Goal: Task Accomplishment & Management: Complete application form

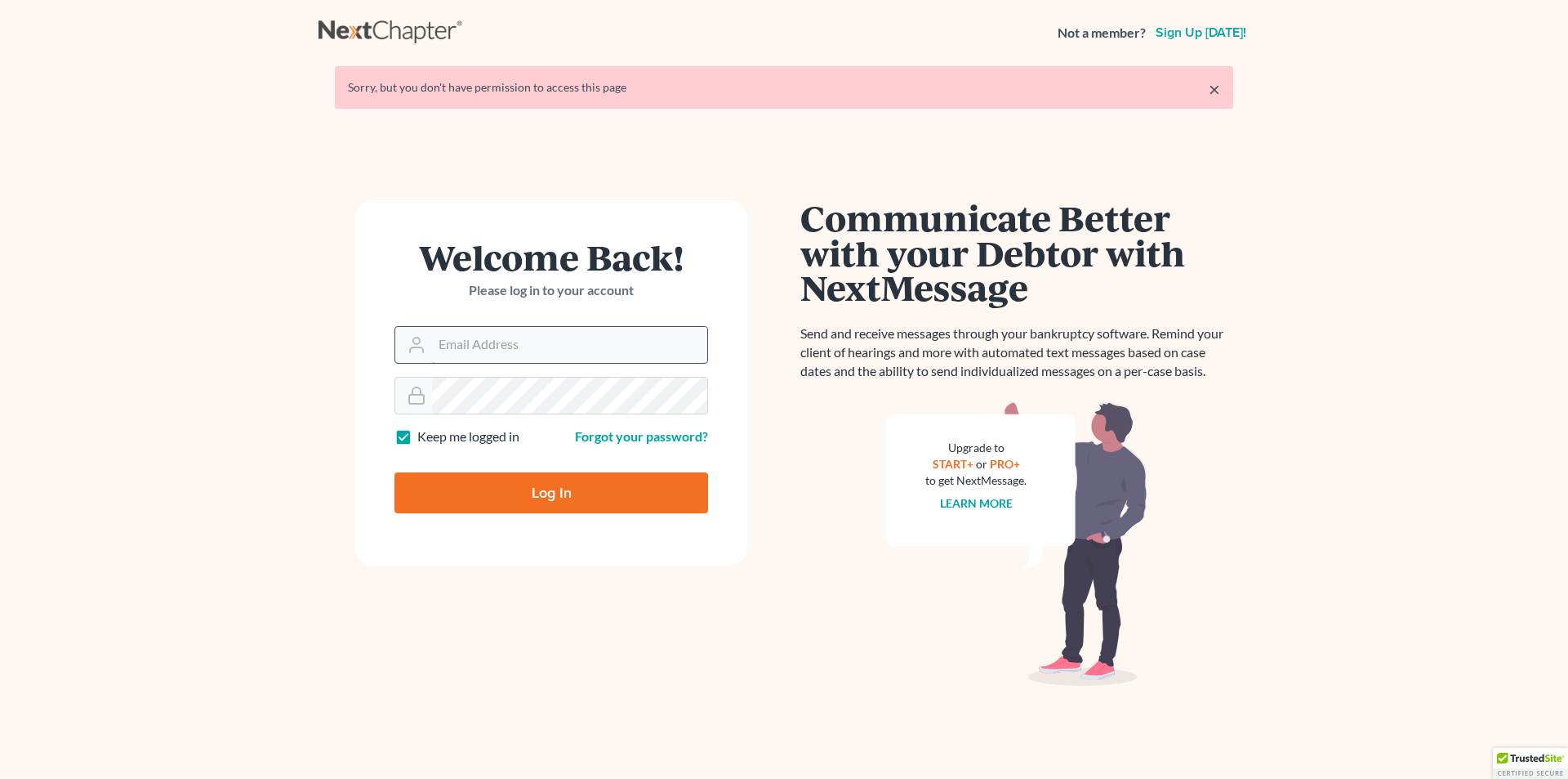
click at [495, 339] on input "Email Address" at bounding box center [569, 344] width 275 height 36
type input "[EMAIL_ADDRESS][DOMAIN_NAME]"
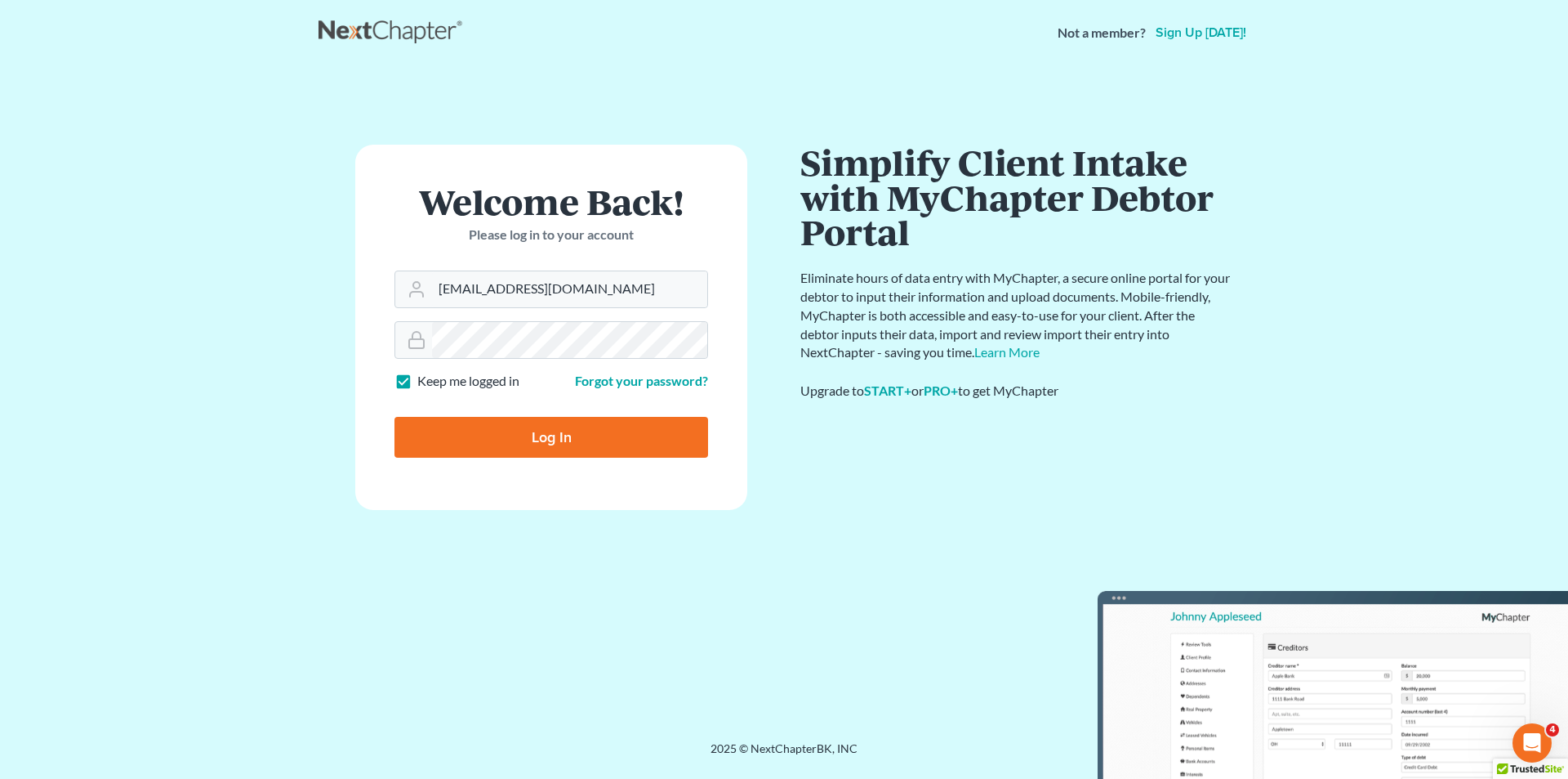
click at [540, 433] on input "Log In" at bounding box center [551, 437] width 313 height 41
type input "Thinking..."
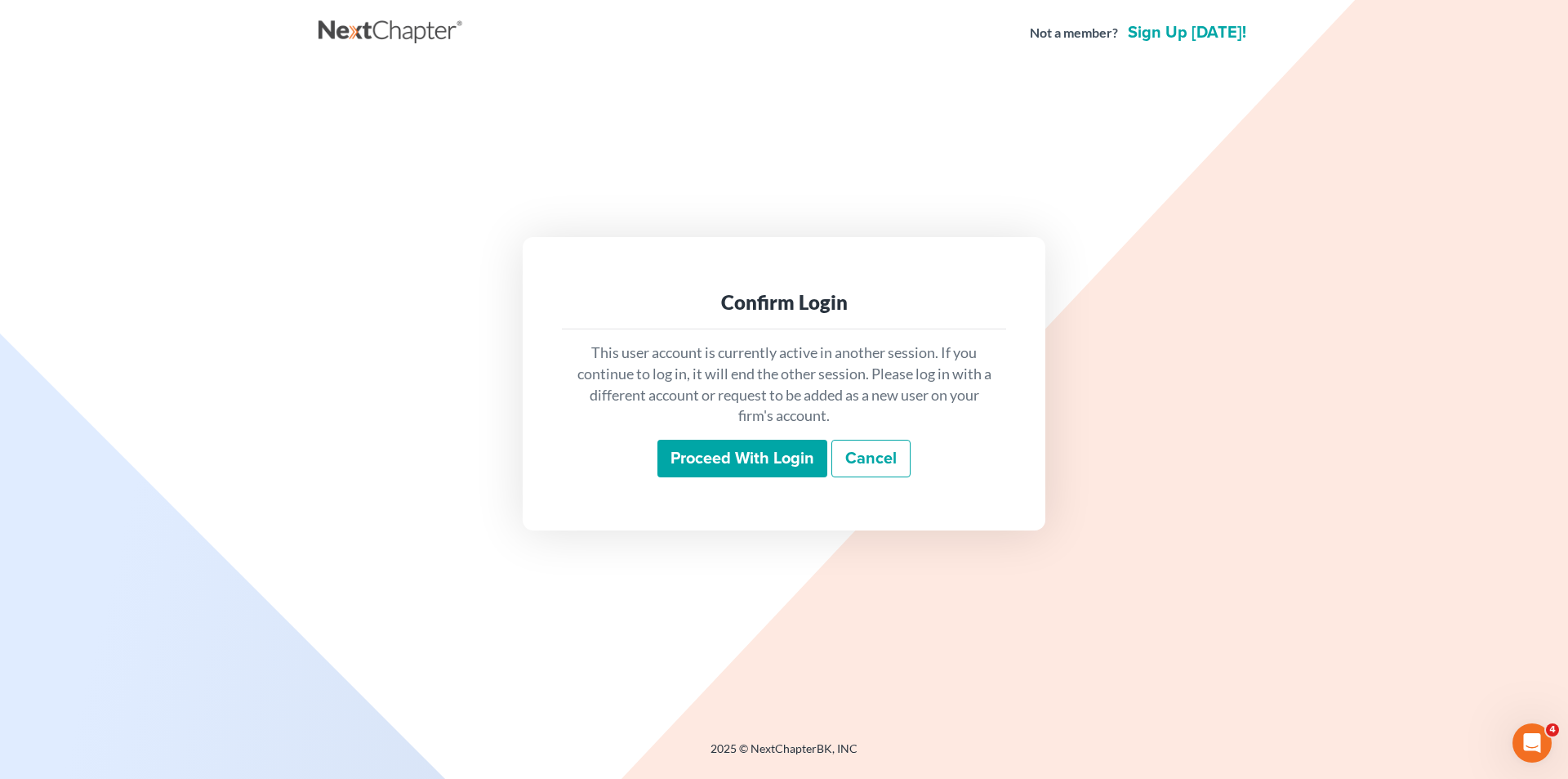
click at [787, 451] on input "Proceed with login" at bounding box center [742, 458] width 170 height 38
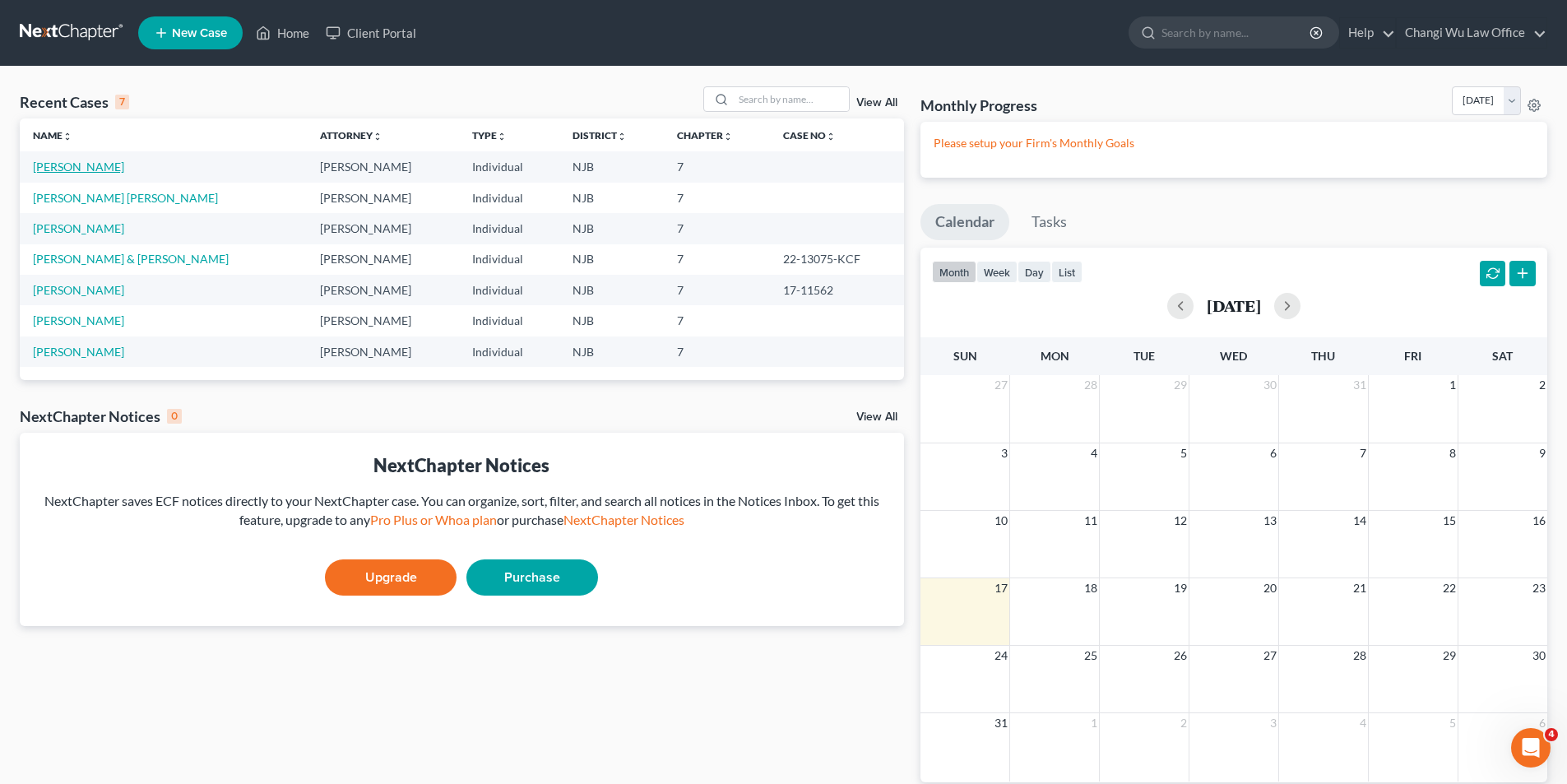
click at [90, 171] on link "[PERSON_NAME]" at bounding box center [78, 167] width 92 height 14
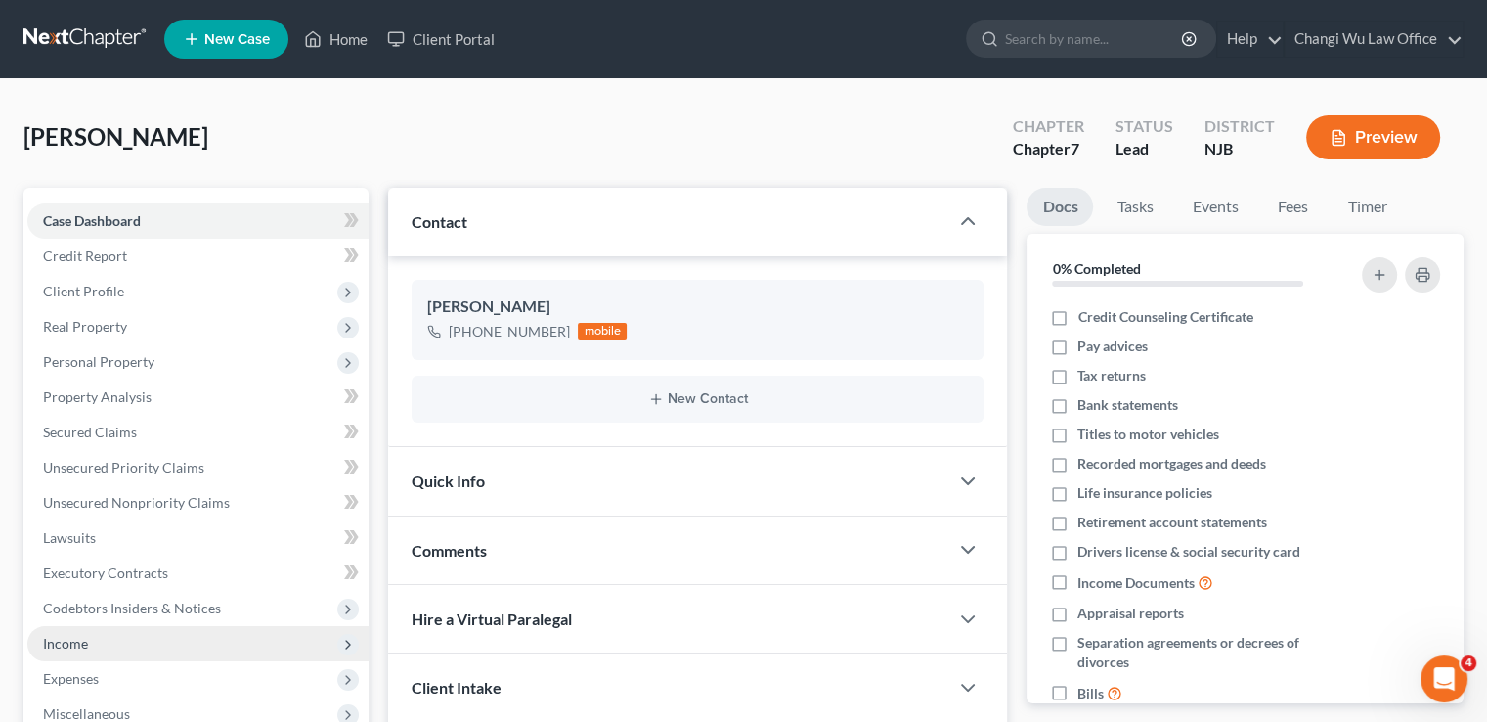
click at [229, 651] on span "Income" at bounding box center [197, 643] width 341 height 35
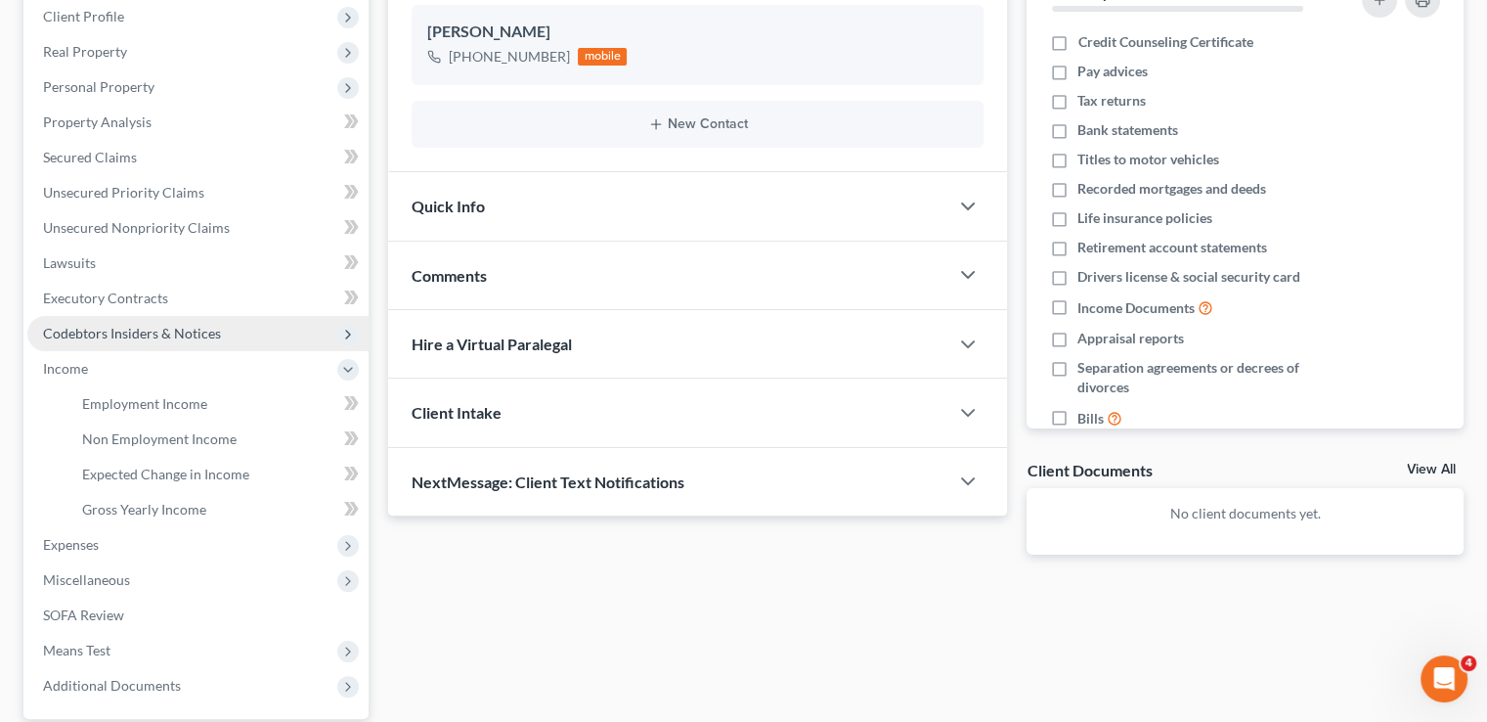
scroll to position [293, 0]
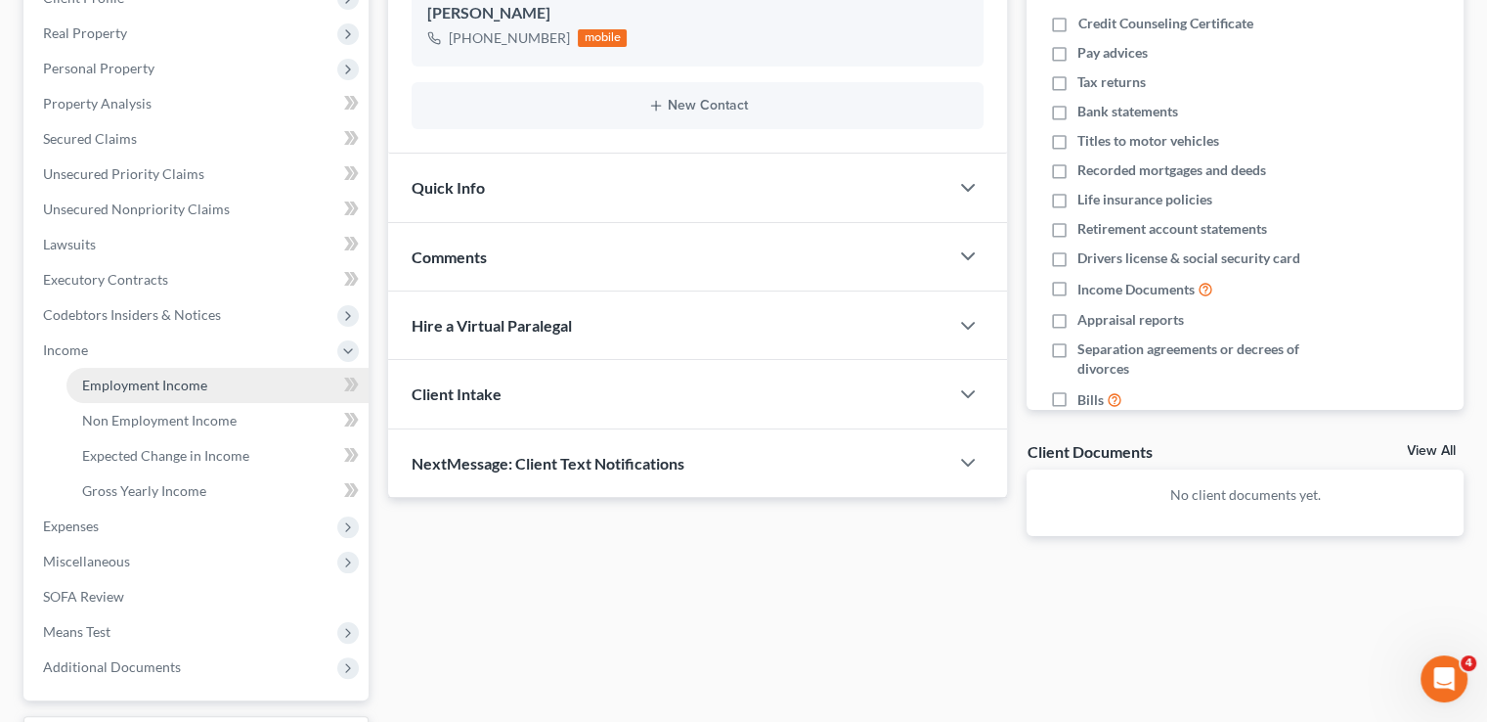
click at [211, 388] on link "Employment Income" at bounding box center [217, 385] width 302 height 35
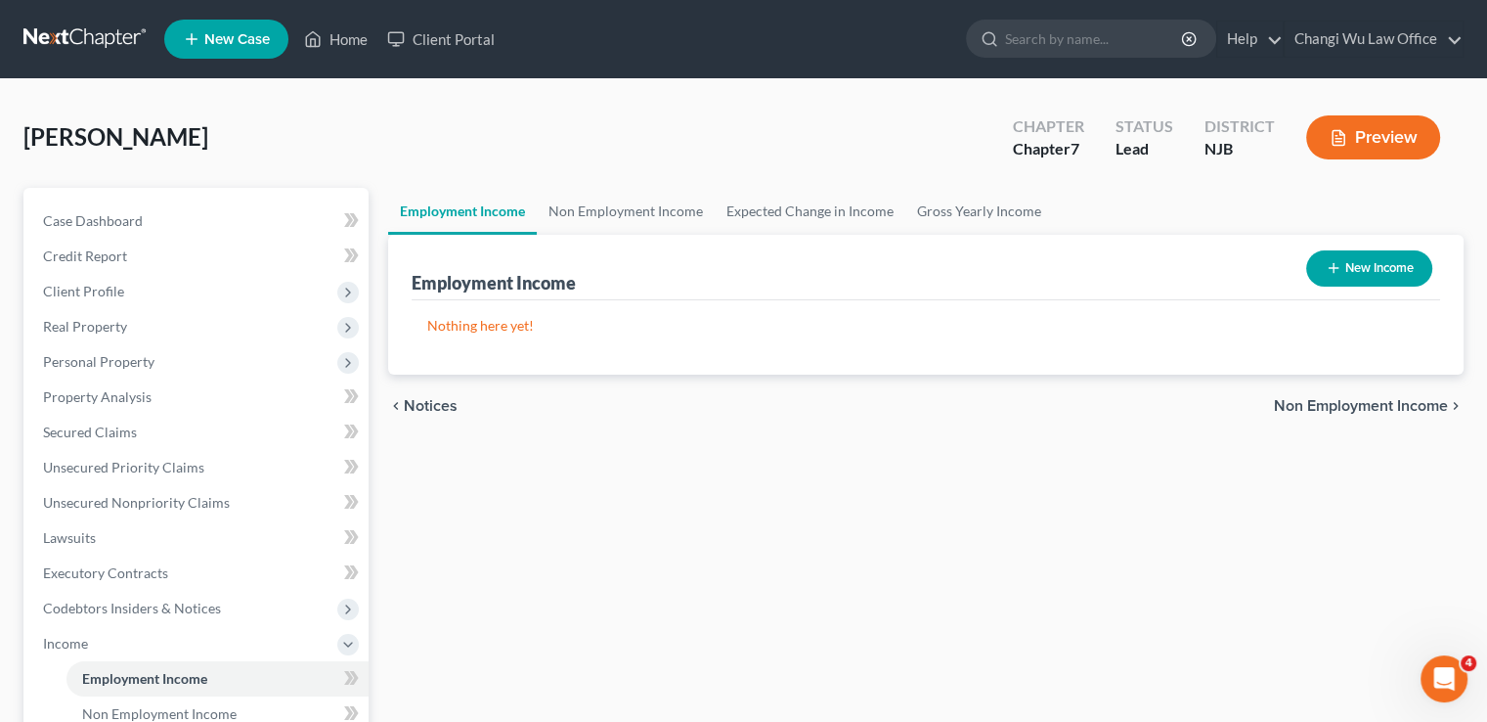
click at [1363, 269] on button "New Income" at bounding box center [1369, 268] width 126 height 36
select select "0"
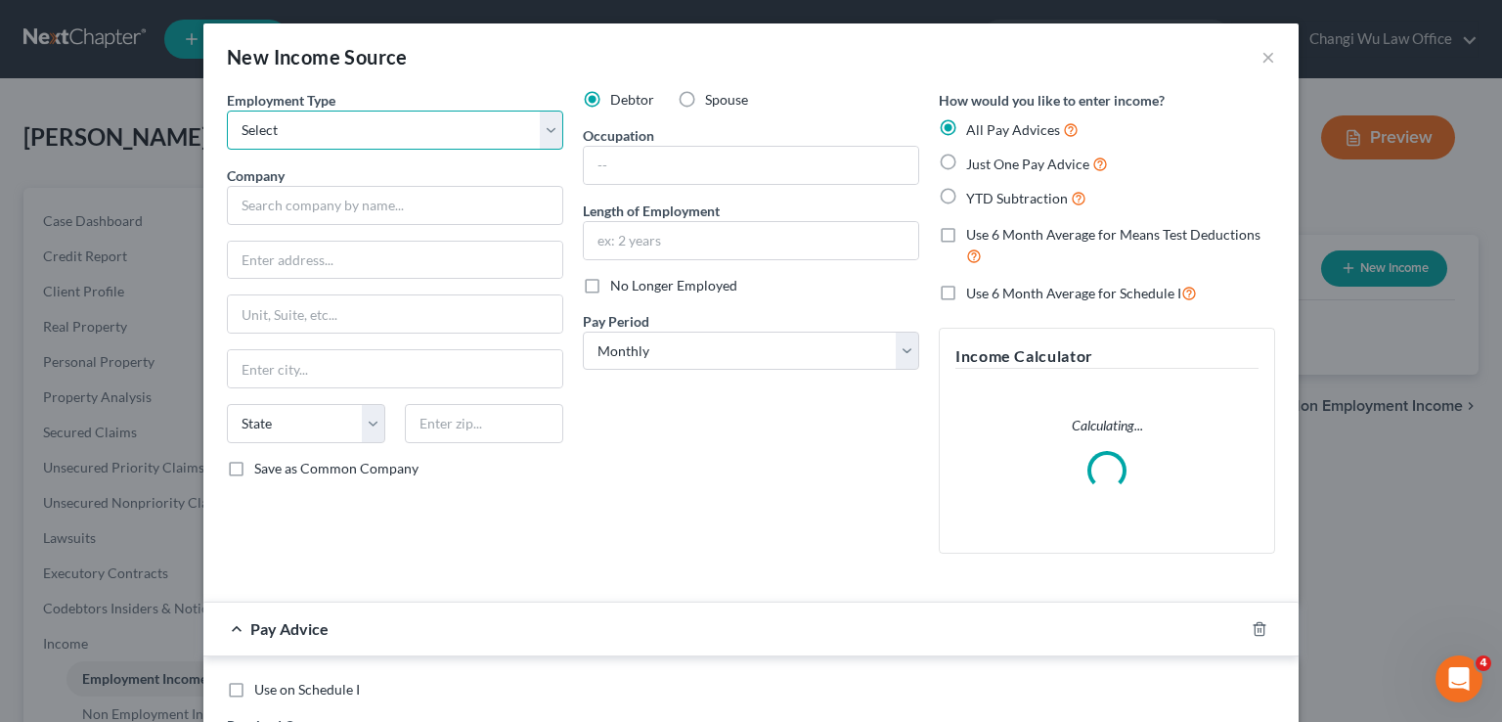
click at [430, 128] on select "Select Full or [DEMOGRAPHIC_DATA] Employment Self Employment" at bounding box center [395, 129] width 336 height 39
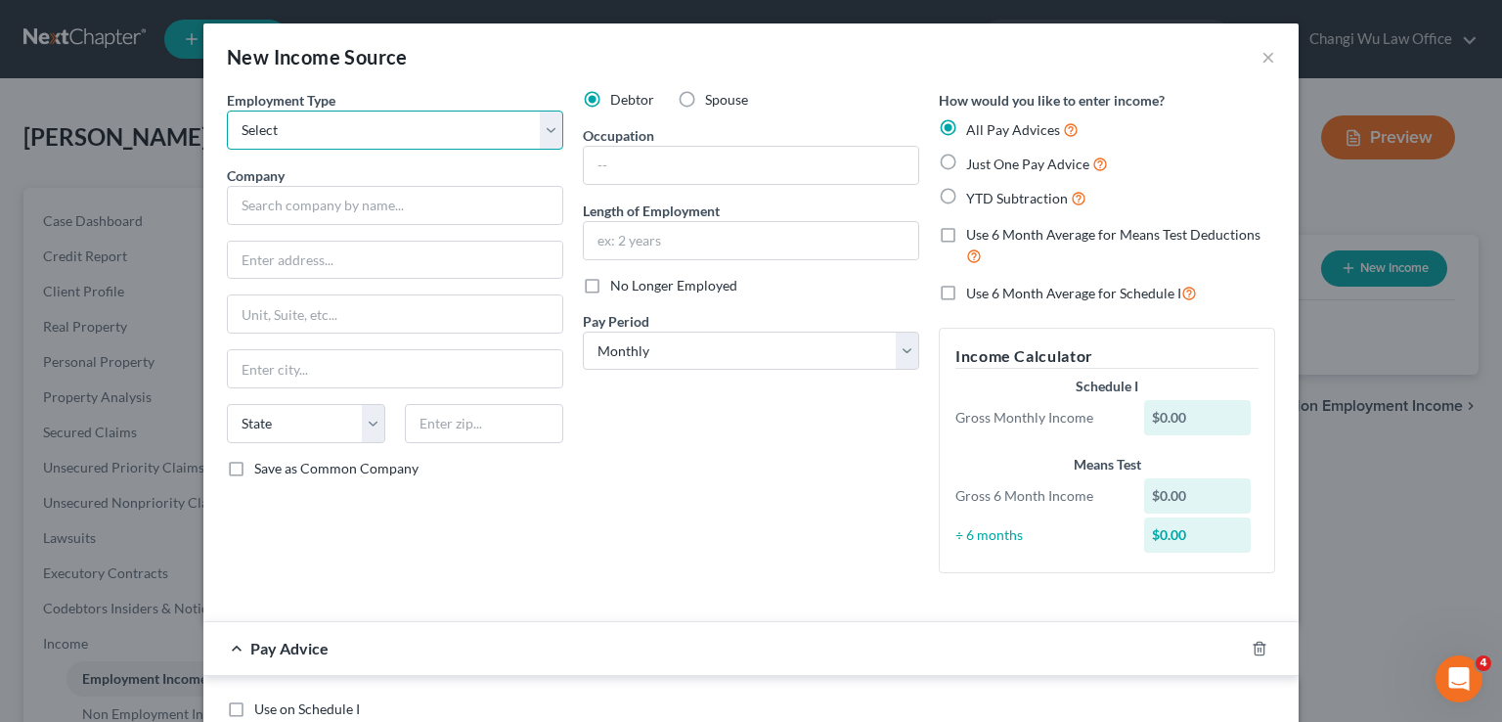
click at [544, 131] on select "Select Full or [DEMOGRAPHIC_DATA] Employment Self Employment" at bounding box center [395, 129] width 336 height 39
select select "0"
click at [227, 110] on select "Select Full or [DEMOGRAPHIC_DATA] Employment Self Employment" at bounding box center [395, 129] width 336 height 39
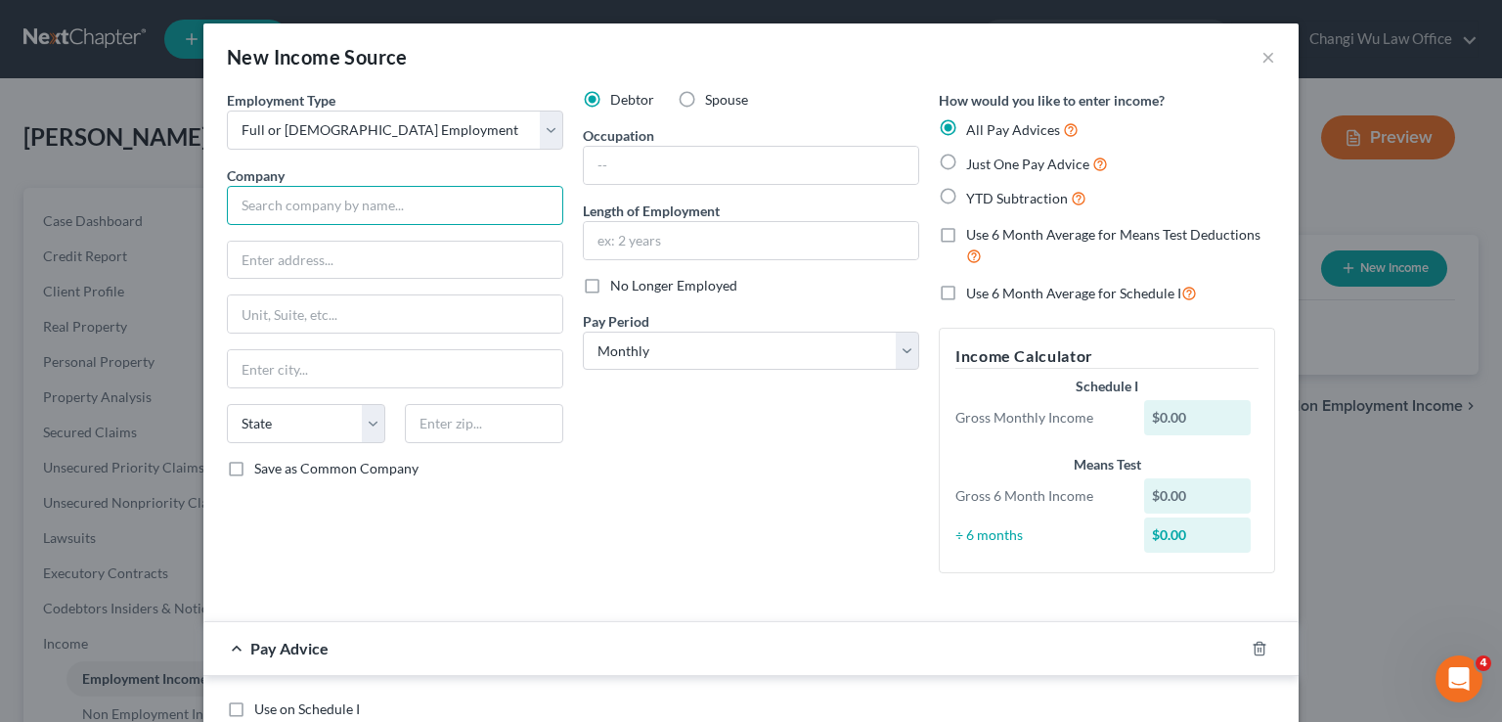
click at [353, 207] on input "text" at bounding box center [395, 205] width 336 height 39
